Goal: Task Accomplishment & Management: Use online tool/utility

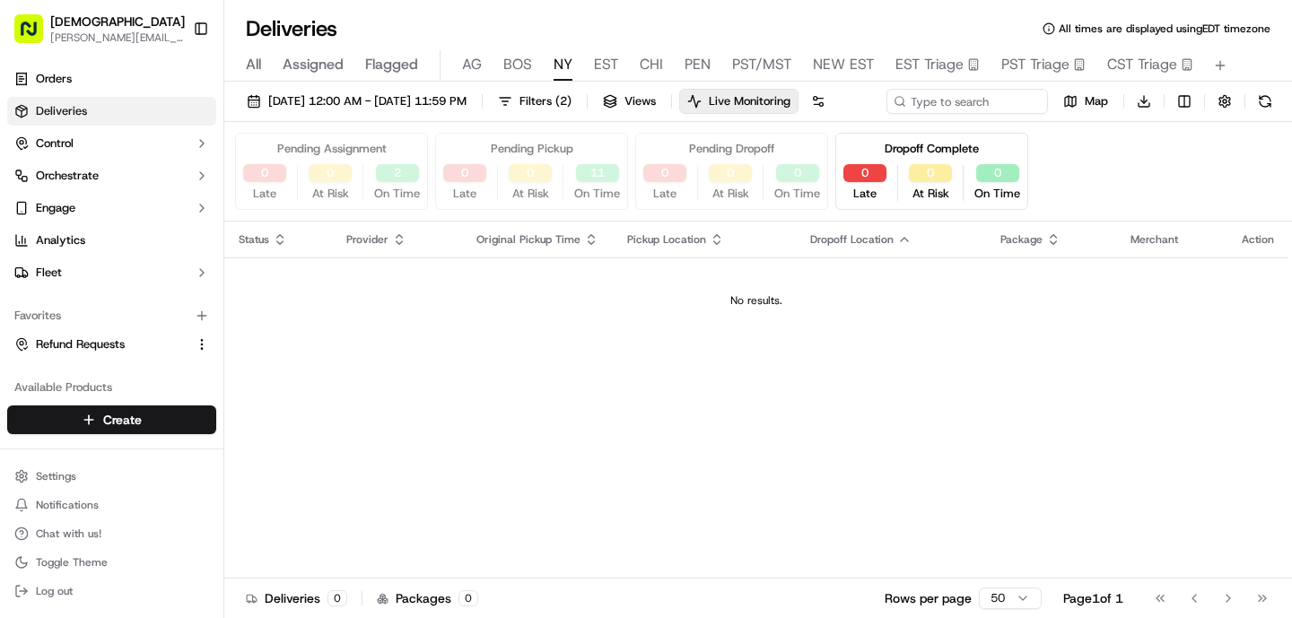
click at [258, 63] on span "All" at bounding box center [253, 65] width 15 height 22
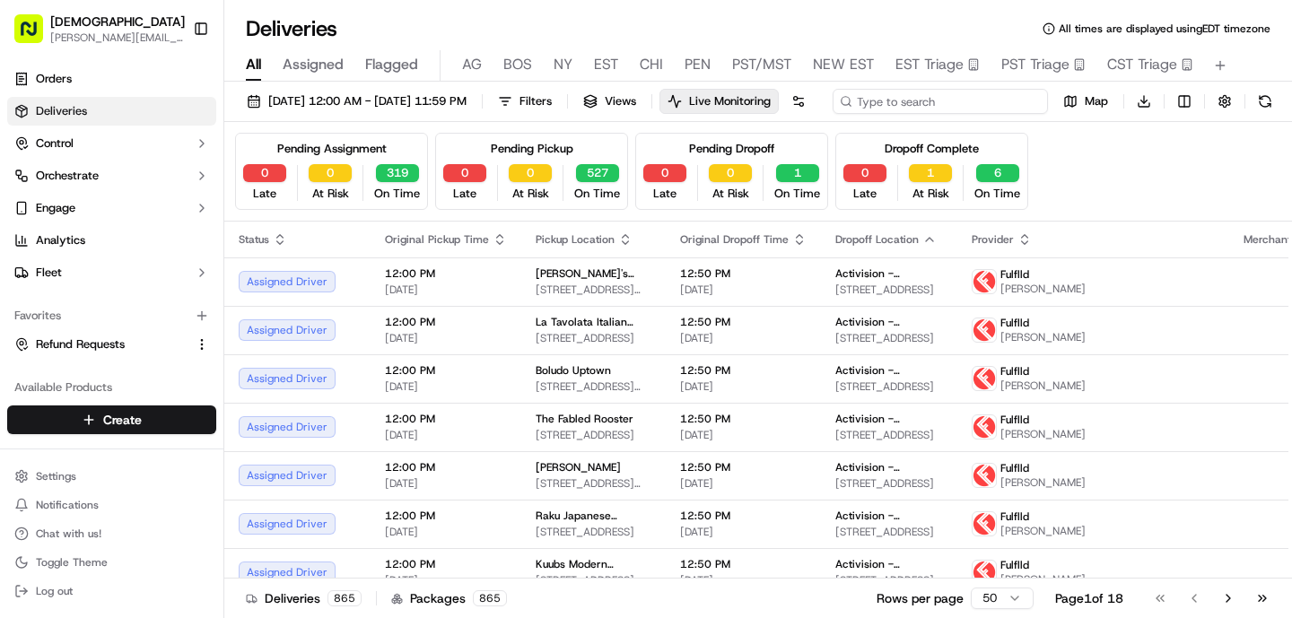
click at [833, 114] on input at bounding box center [940, 101] width 215 height 25
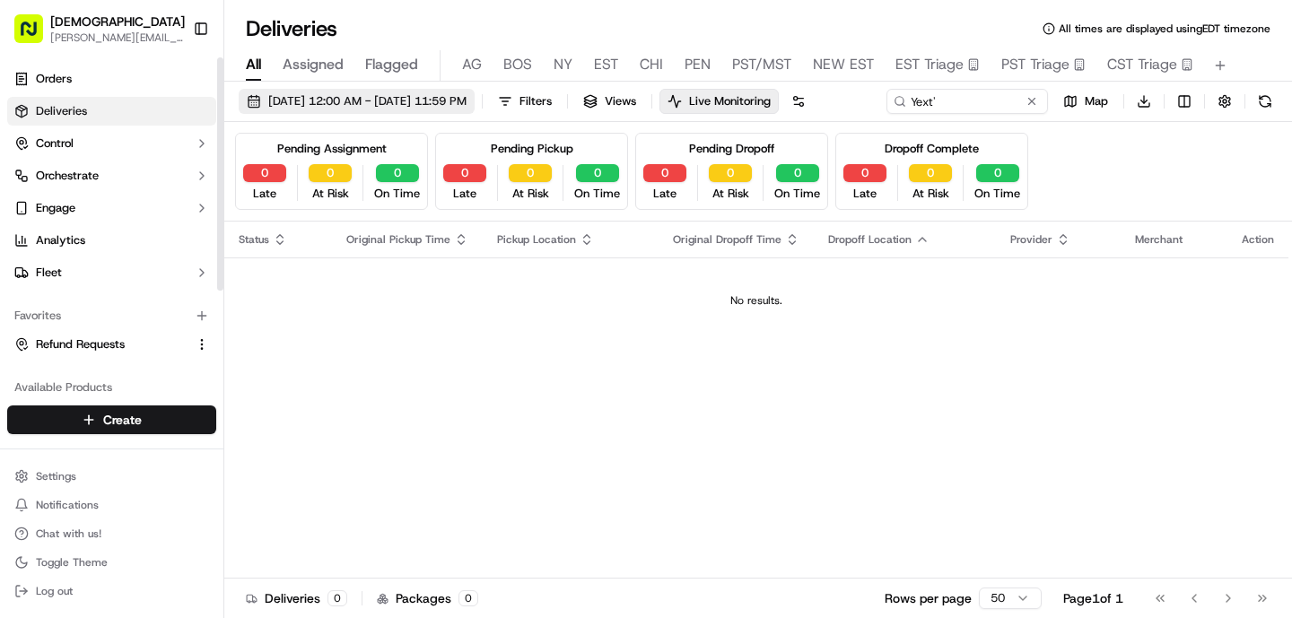
click at [373, 99] on span "[DATE] 12:00 AM - [DATE] 11:59 PM" at bounding box center [367, 101] width 198 height 16
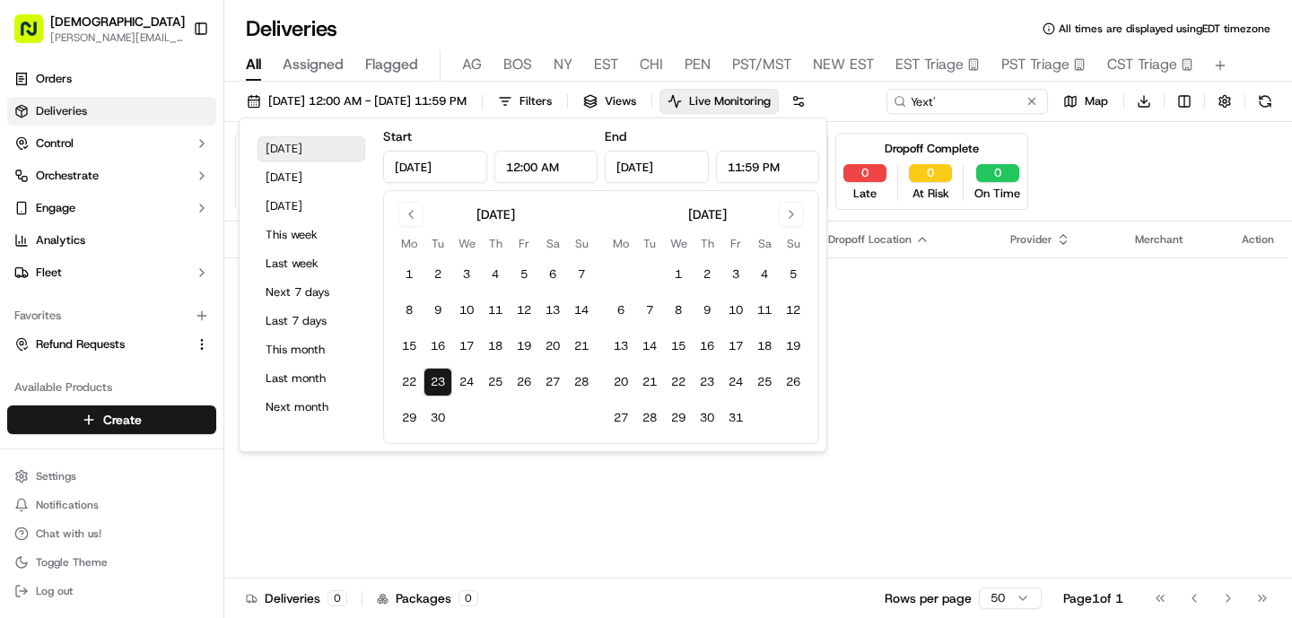
click at [311, 151] on button "[DATE]" at bounding box center [312, 148] width 108 height 25
click at [466, 40] on div "Deliveries All times are displayed using EDT timezone" at bounding box center [758, 28] width 1068 height 29
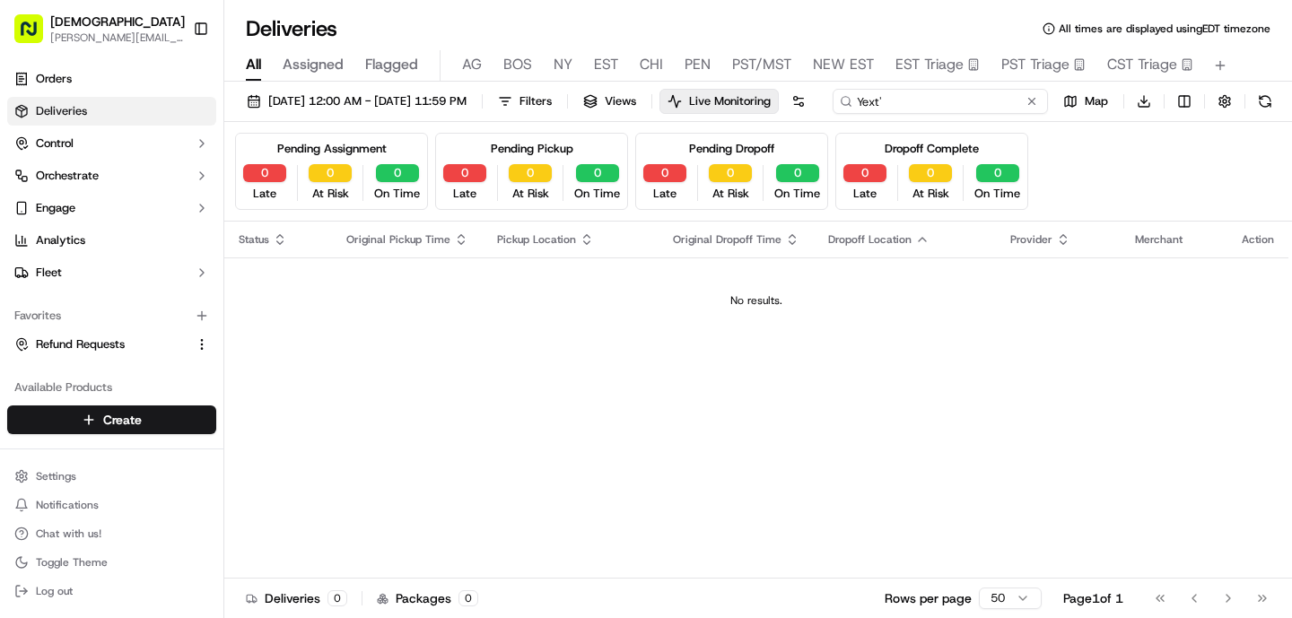
click at [833, 114] on input "Yext'" at bounding box center [940, 101] width 215 height 25
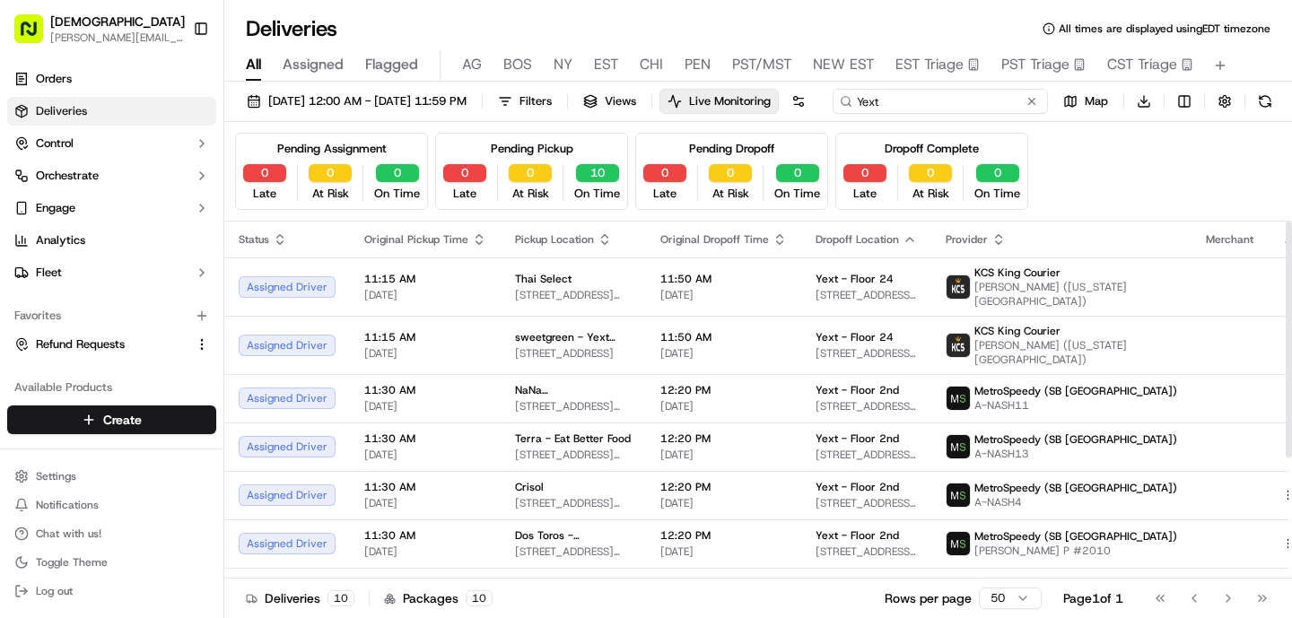
type input "Yext"
click at [1020, 122] on div "[DATE] 12:00 AM - [DATE] 11:59 PM Filters Views Live Monitoring Yext Map Downlo…" at bounding box center [758, 105] width 1068 height 33
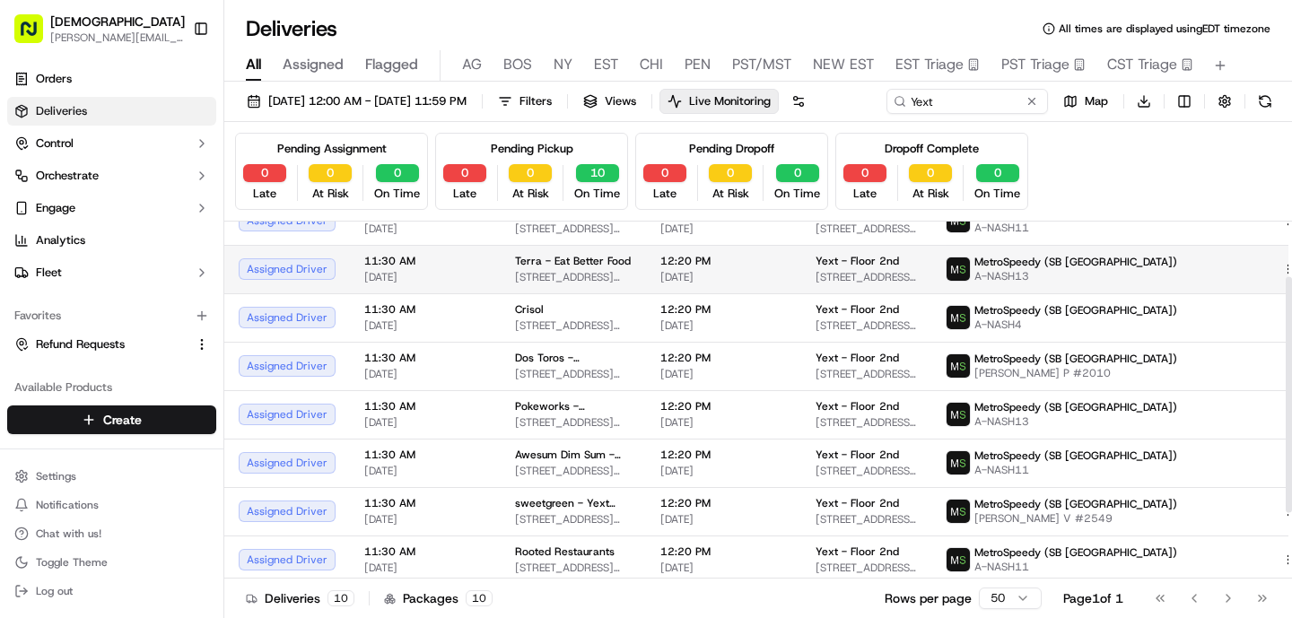
scroll to position [183, 0]
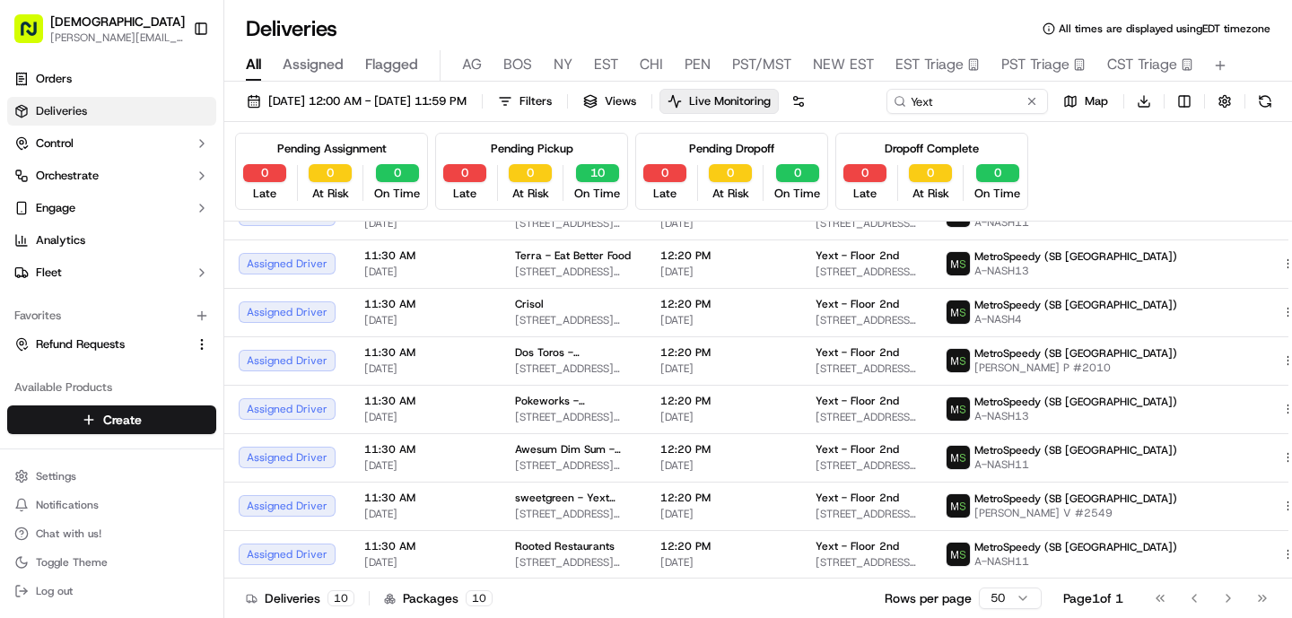
click at [922, 122] on div "[DATE] 12:00 AM - [DATE] 11:59 PM Filters Views Live Monitoring Yext Map Downlo…" at bounding box center [758, 105] width 1068 height 33
click at [771, 104] on span "Live Monitoring" at bounding box center [730, 101] width 82 height 16
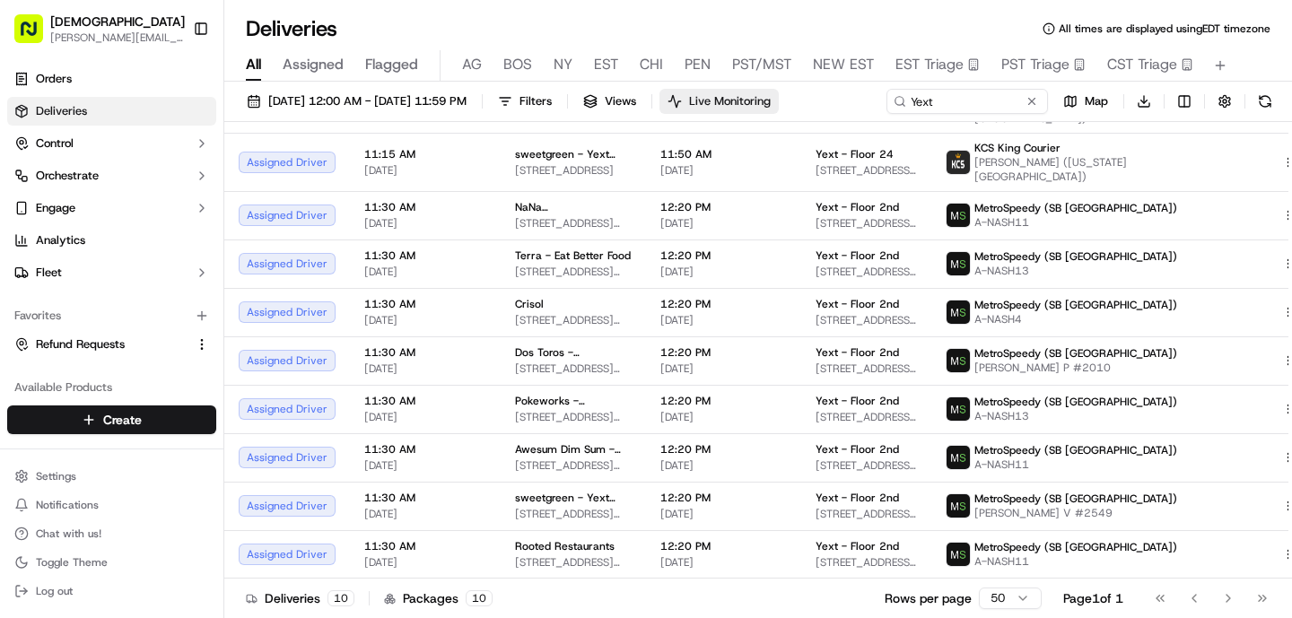
scroll to position [83, 0]
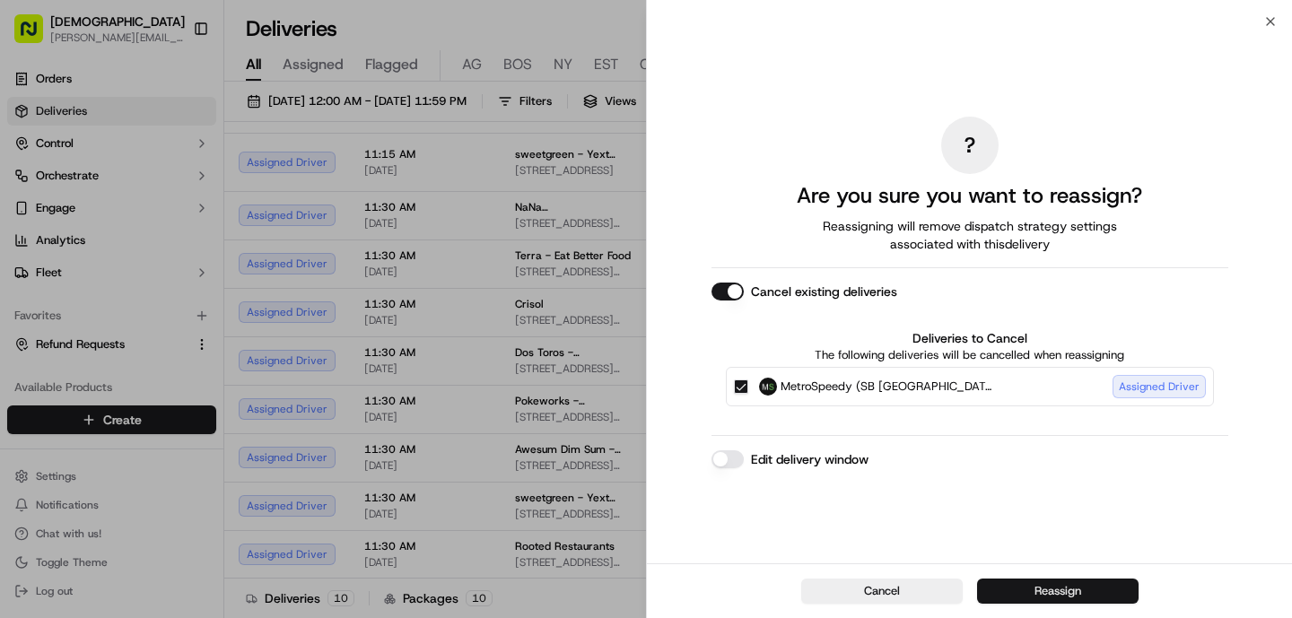
click at [1014, 597] on button "Reassign" at bounding box center [1058, 591] width 162 height 25
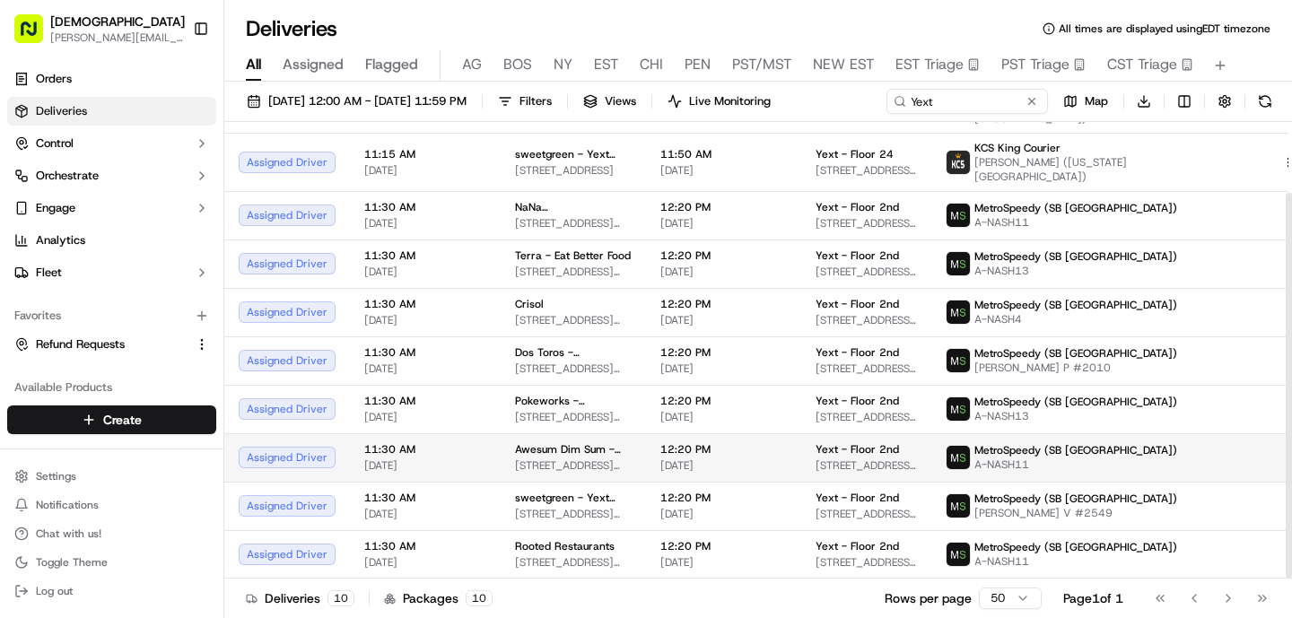
click at [592, 452] on span "Awesum Dim Sum - [GEOGRAPHIC_DATA]" at bounding box center [573, 449] width 117 height 14
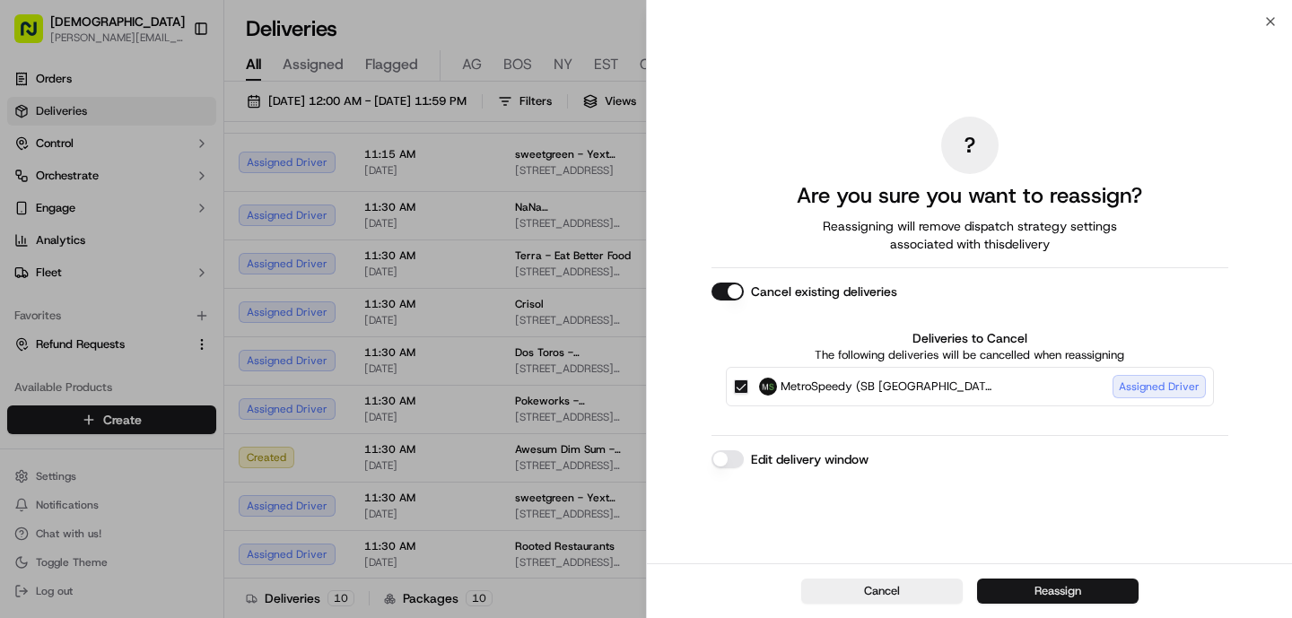
click at [1030, 590] on button "Reassign" at bounding box center [1058, 591] width 162 height 25
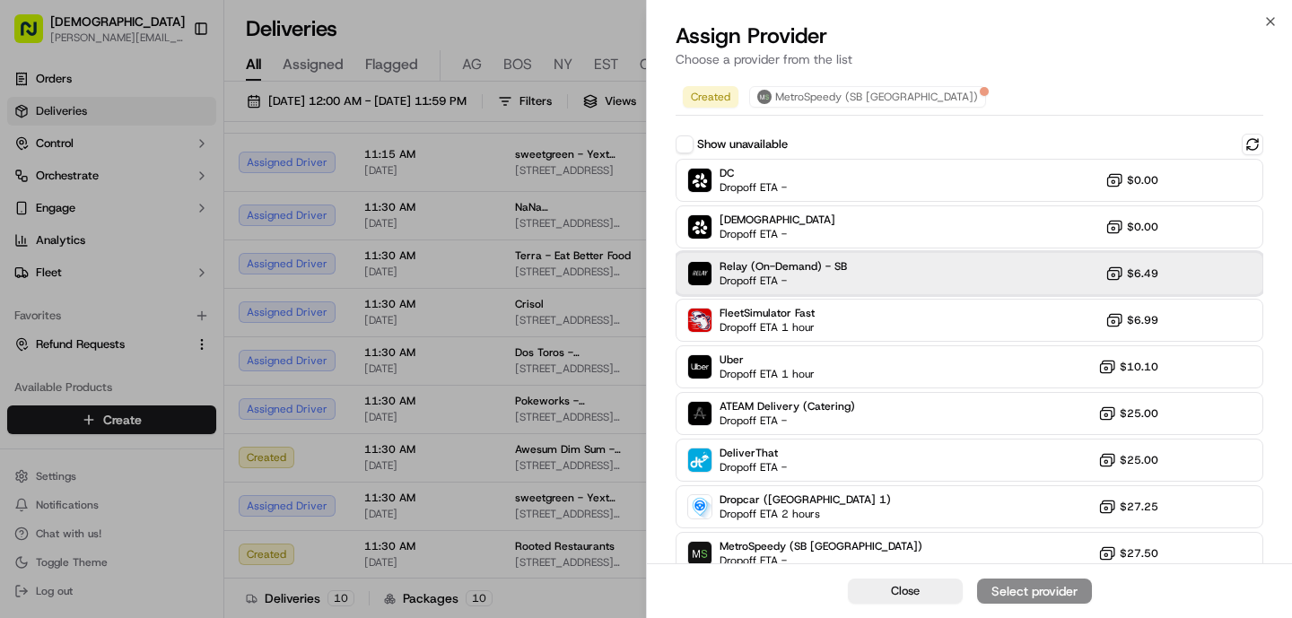
click at [823, 269] on span "Relay (On-Demand) - SB" at bounding box center [783, 266] width 127 height 14
click at [1003, 601] on button "Assign Provider" at bounding box center [1034, 591] width 115 height 25
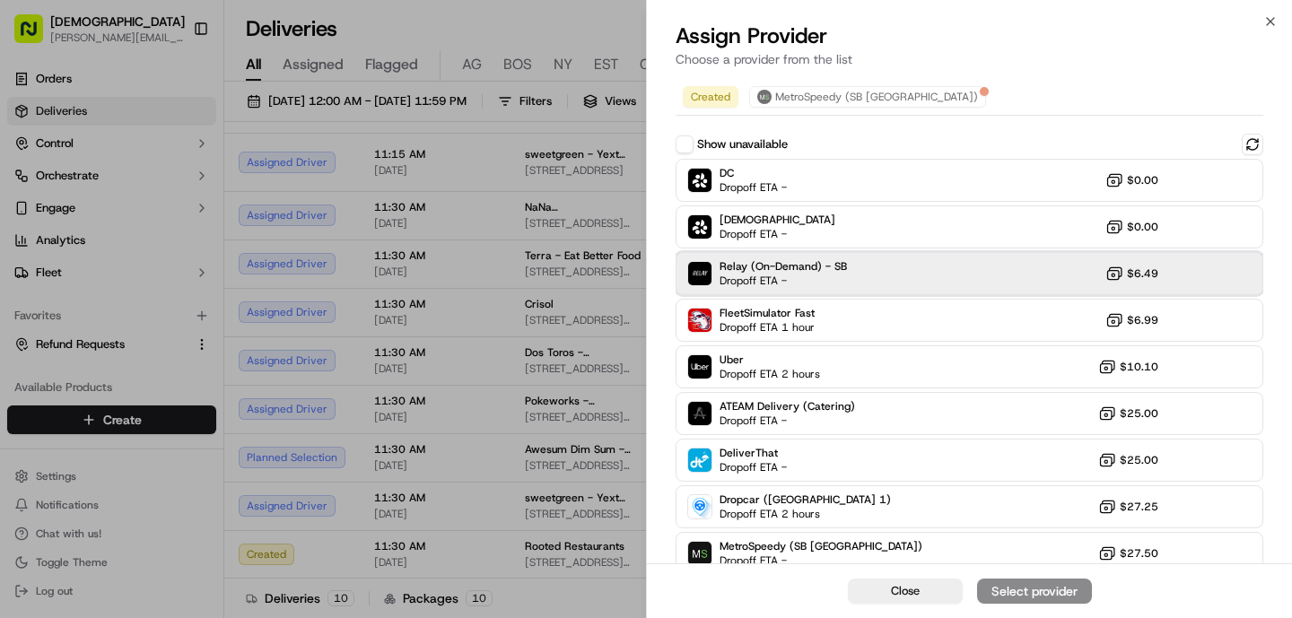
click at [743, 287] on span "Dropoff ETA -" at bounding box center [783, 281] width 126 height 14
click at [996, 584] on div "Assign Provider" at bounding box center [1035, 591] width 88 height 18
